Goal: Find specific page/section: Find specific page/section

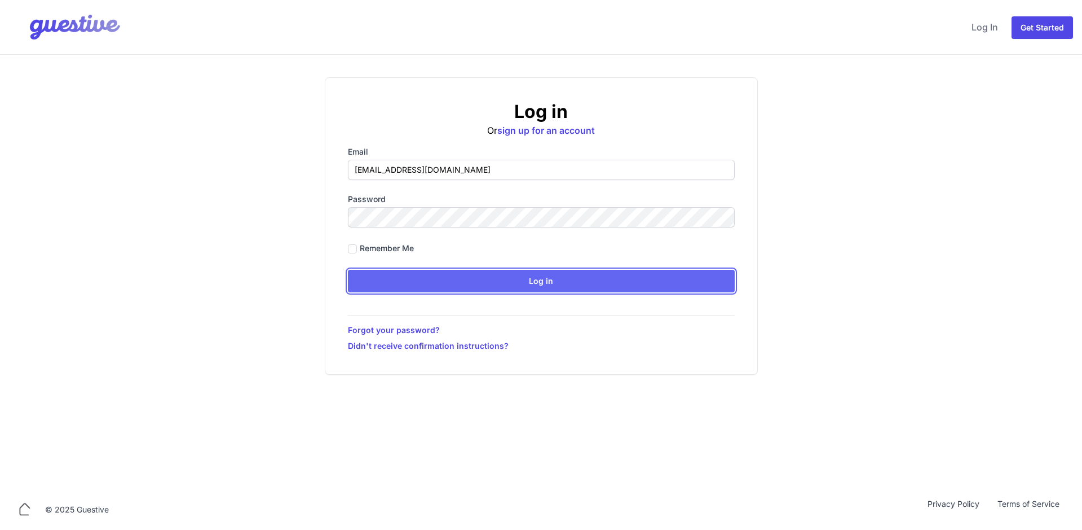
click at [481, 278] on input "Log in" at bounding box center [541, 281] width 387 height 23
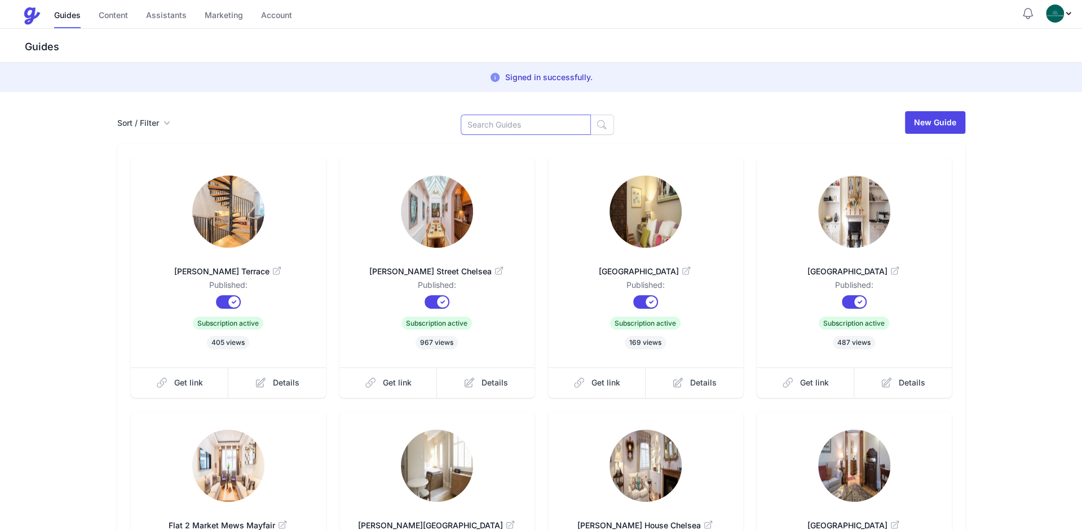
click at [518, 131] on input at bounding box center [526, 125] width 130 height 20
type input "[PERSON_NAME]"
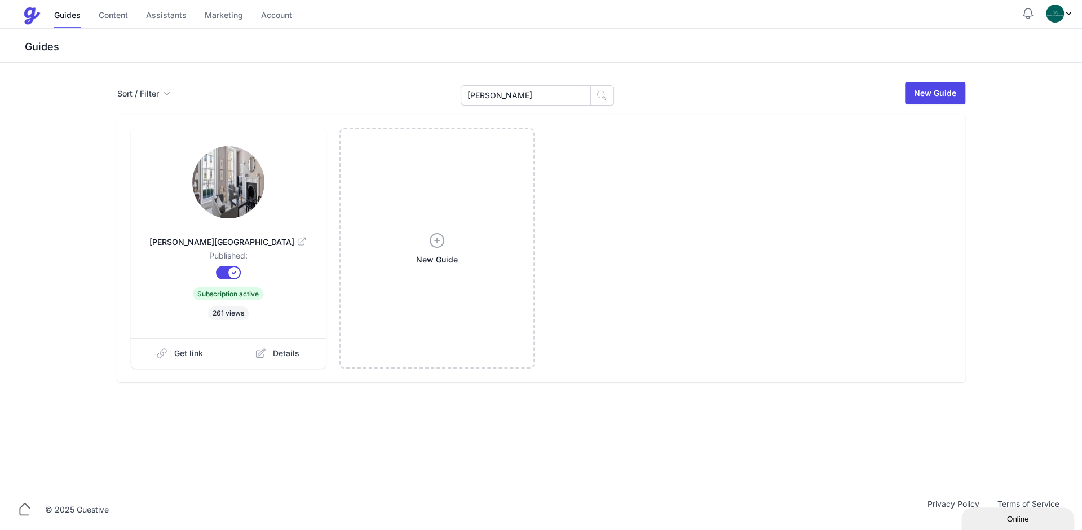
click at [296, 243] on icon at bounding box center [301, 241] width 11 height 11
